Goal: Task Accomplishment & Management: Use online tool/utility

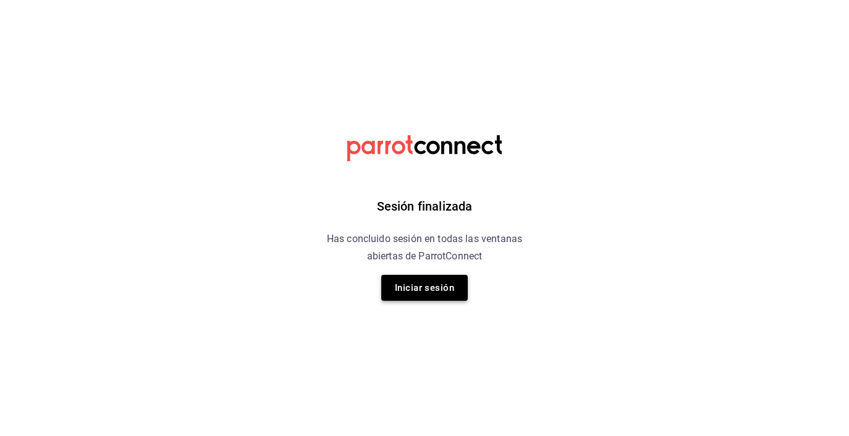
click at [414, 296] on button "Iniciar sesión" at bounding box center [424, 288] width 87 height 26
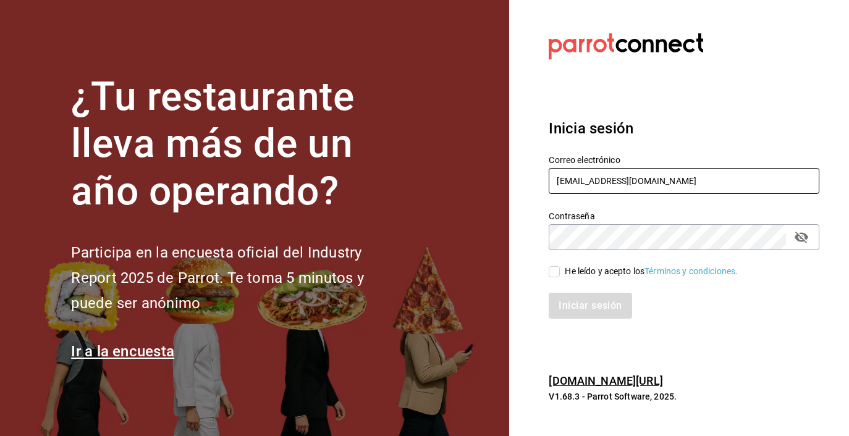
click at [580, 184] on input "[EMAIL_ADDRESS][DOMAIN_NAME]" at bounding box center [684, 181] width 271 height 26
type input "[EMAIL_ADDRESS][DOMAIN_NAME]"
click at [554, 272] on input "He leído y acepto los Términos y condiciones." at bounding box center [554, 271] width 11 height 11
checkbox input "true"
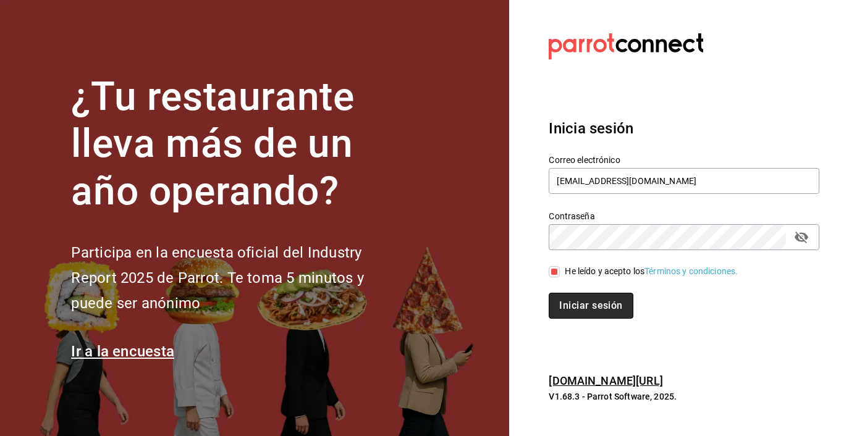
click at [572, 293] on button "Iniciar sesión" at bounding box center [591, 306] width 84 height 26
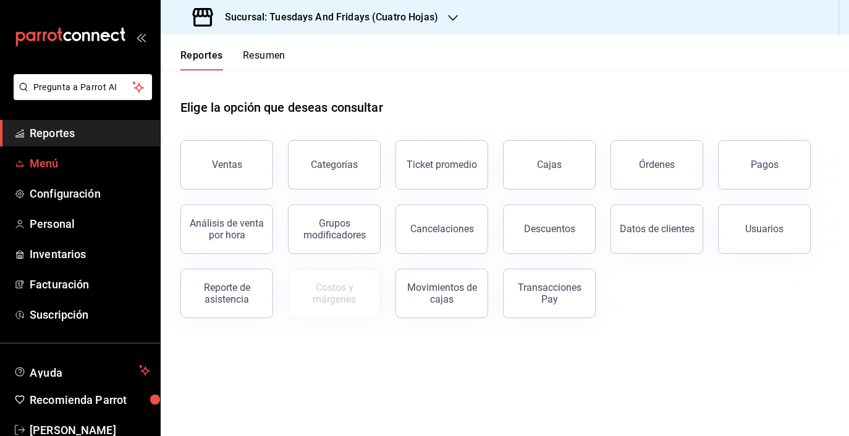
click at [53, 170] on span "Menú" at bounding box center [90, 163] width 121 height 17
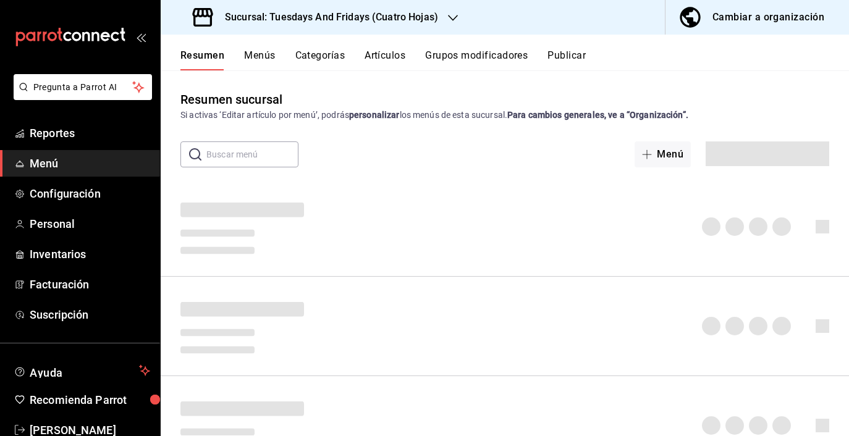
click at [393, 57] on button "Artículos" at bounding box center [385, 59] width 41 height 21
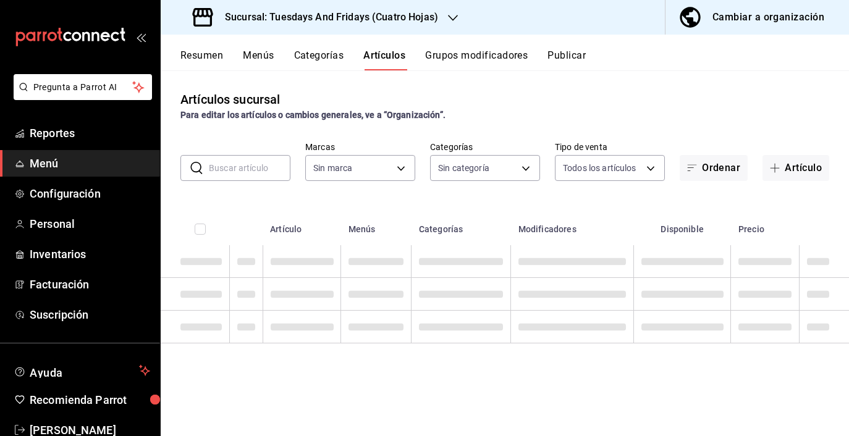
type input "94ab1975-d436-4612-bef9-0d2b9a49df69"
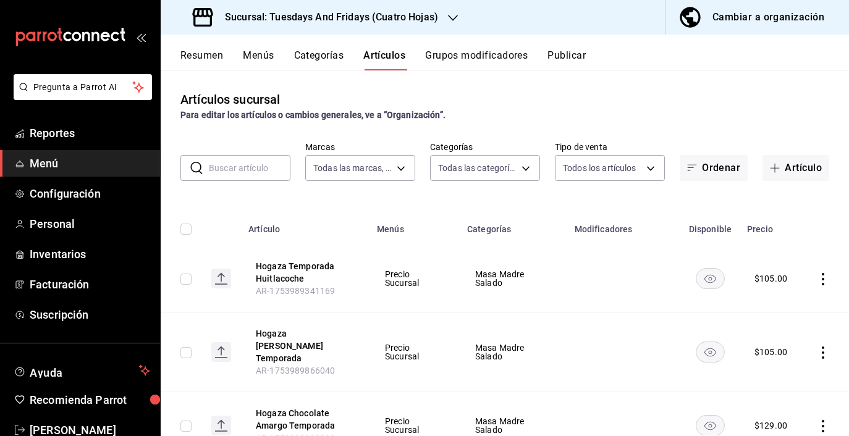
type input "7353fac5-d84e-4f05-8fd4-248e2c822b72,72a443f3-f6f4-421c-a5bd-1e4cc3a67533,6826f…"
click at [240, 165] on input "text" at bounding box center [250, 168] width 82 height 25
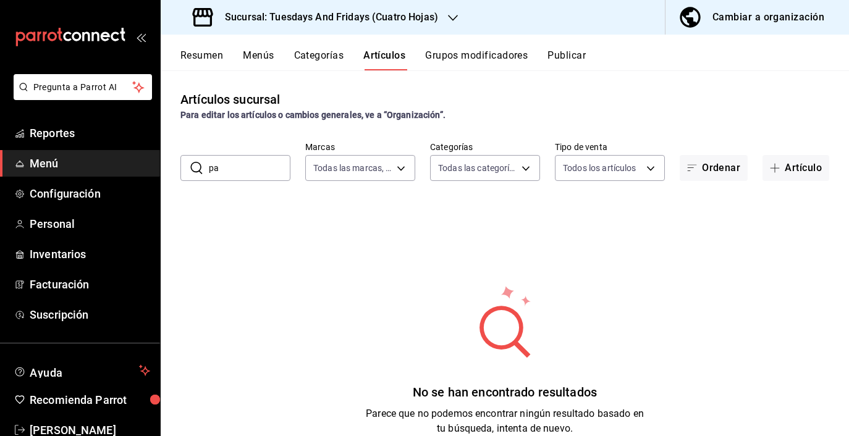
type input "p"
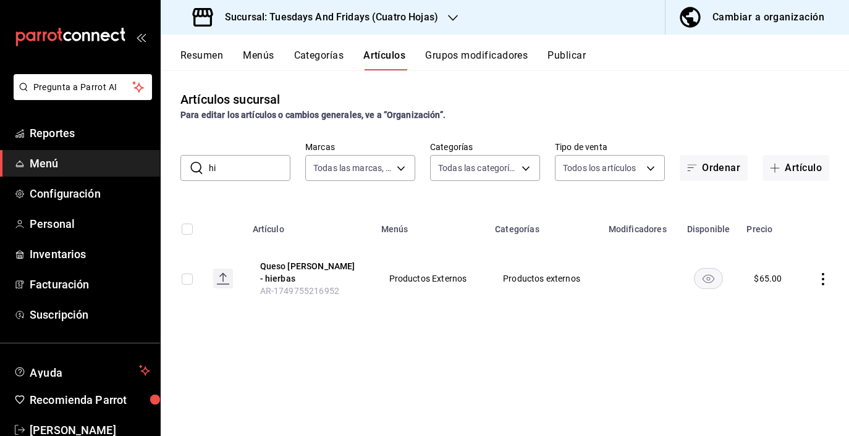
type input "h"
